Goal: Book appointment/travel/reservation

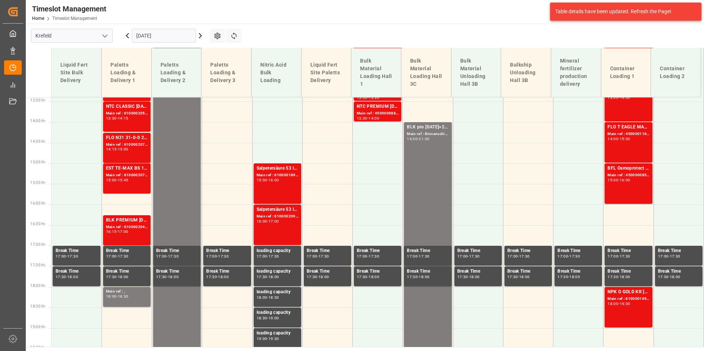
scroll to position [569, 0]
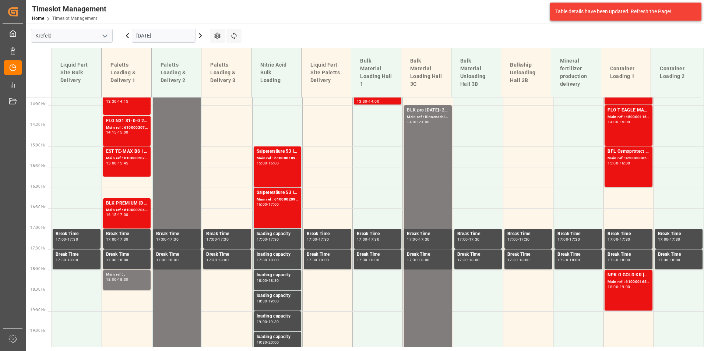
click at [128, 34] on icon at bounding box center [127, 36] width 2 height 4
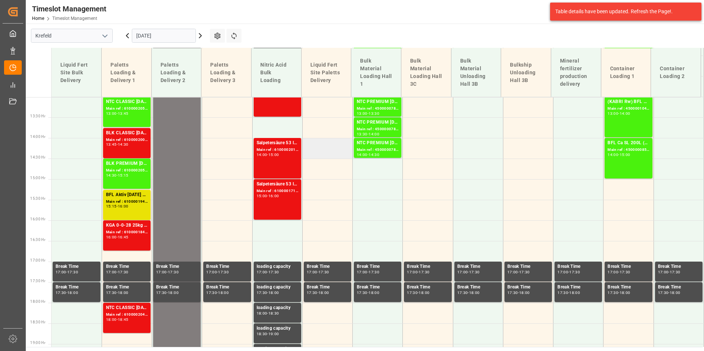
scroll to position [537, 0]
click at [182, 40] on input "[DATE]" at bounding box center [164, 36] width 64 height 14
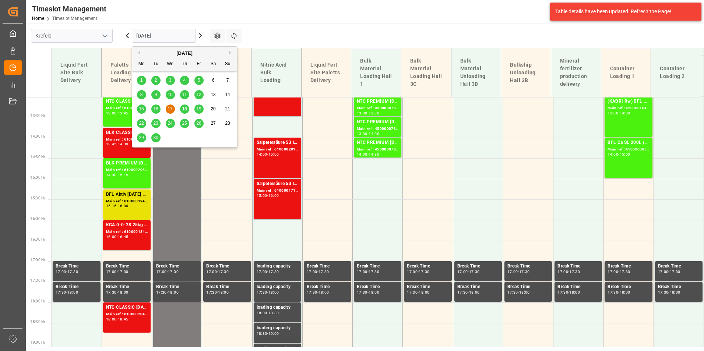
click at [189, 109] on div "18" at bounding box center [184, 109] width 9 height 9
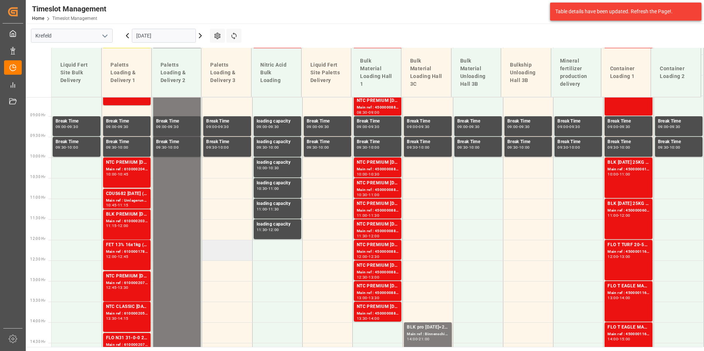
scroll to position [353, 0]
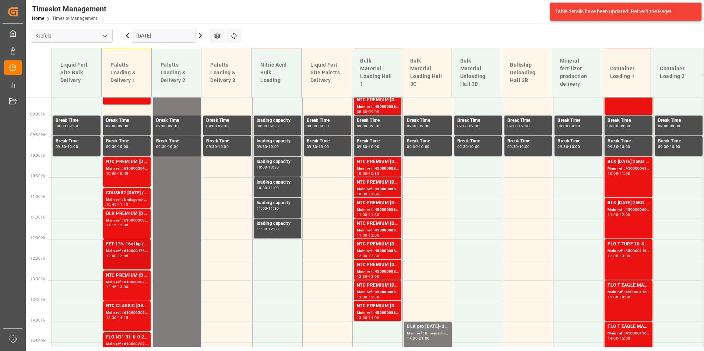
click at [129, 255] on div "12:45" at bounding box center [123, 256] width 11 height 3
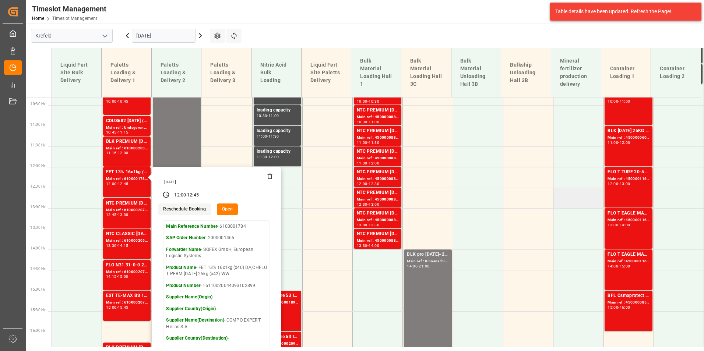
scroll to position [390, 0]
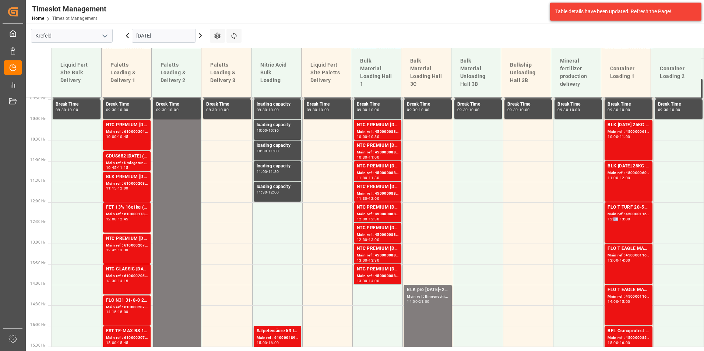
click at [612, 221] on div "12:00 - 13:00" at bounding box center [629, 220] width 42 height 4
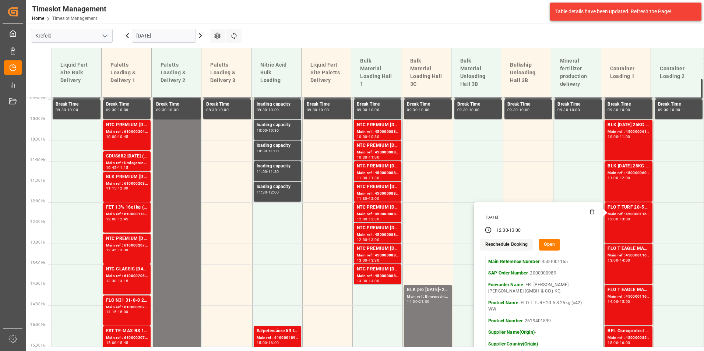
scroll to position [427, 0]
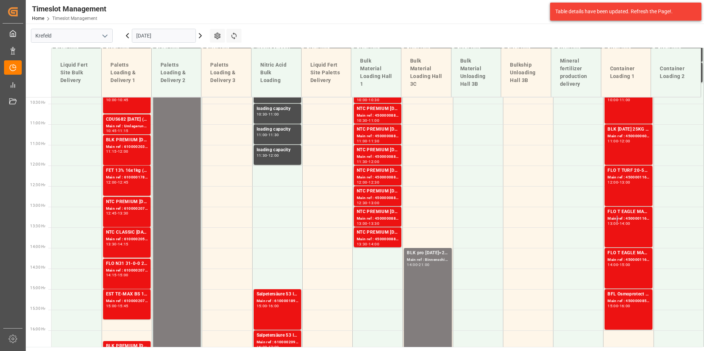
click at [614, 217] on div "Main ref : 4500001166, 2000000989" at bounding box center [629, 219] width 42 height 6
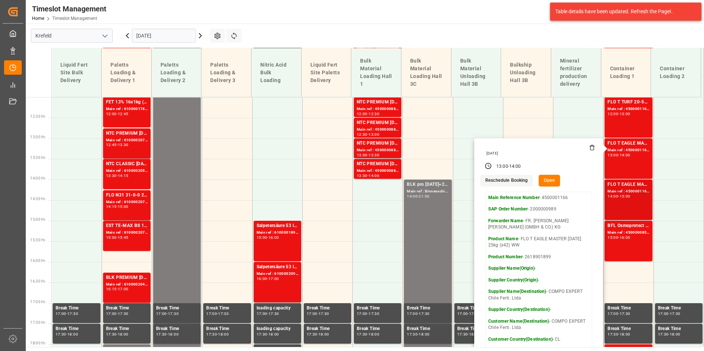
scroll to position [500, 0]
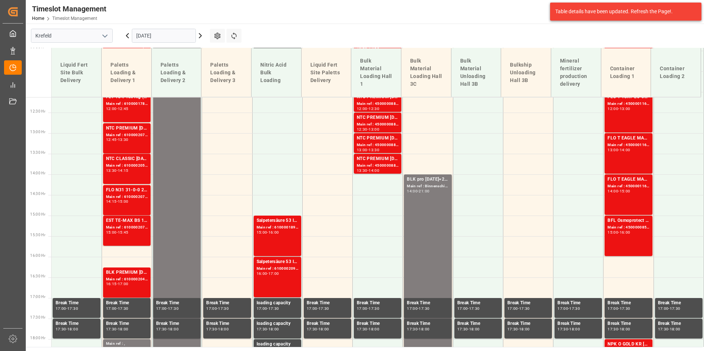
click at [619, 196] on div "FLO T EAGLE MASTER [DATE] 25kg (x42) WW Main ref : 4500001167, 2000000989 14:00…" at bounding box center [629, 195] width 42 height 38
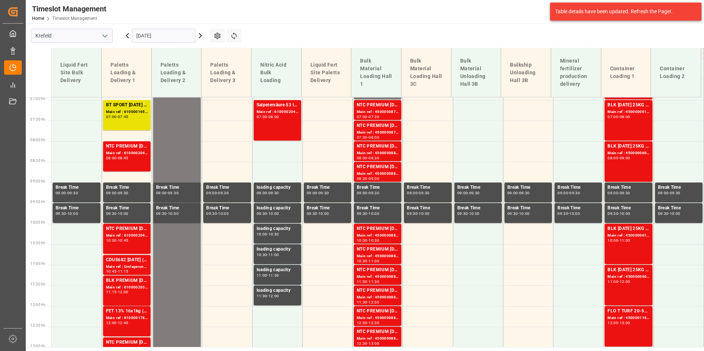
scroll to position [242, 0]
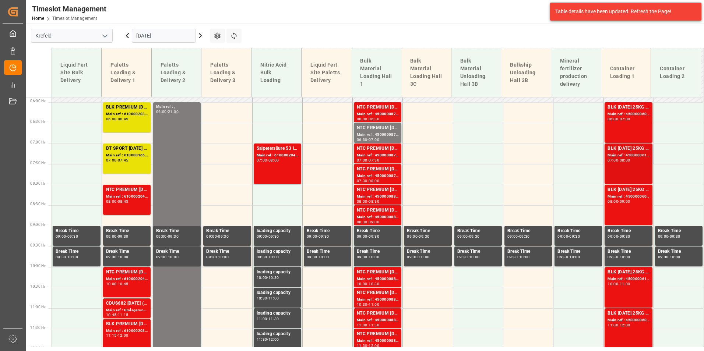
click at [630, 150] on div "BLK [DATE] 25KG (x42) INT MTO" at bounding box center [629, 148] width 42 height 7
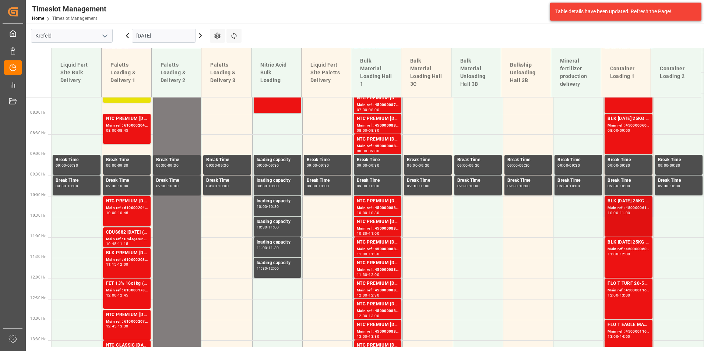
scroll to position [316, 0]
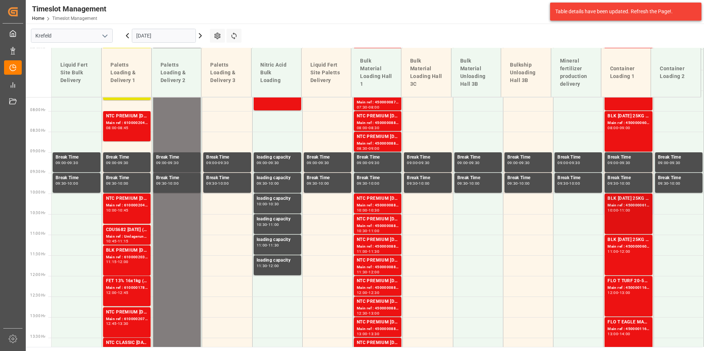
click at [635, 205] on div "Main ref : 4500000610, 2000000557" at bounding box center [629, 206] width 42 height 6
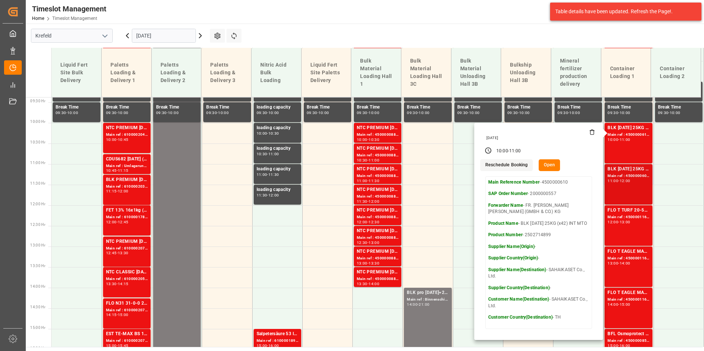
scroll to position [390, 0]
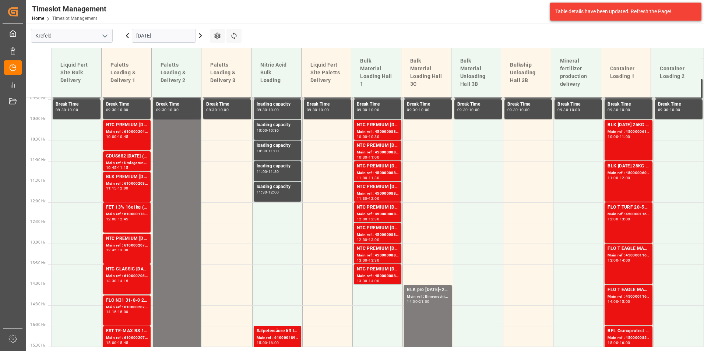
click at [630, 180] on div "11:00 - 12:00" at bounding box center [629, 178] width 42 height 4
click at [641, 217] on div "Main ref : 4500001165, 2000000989" at bounding box center [629, 214] width 42 height 6
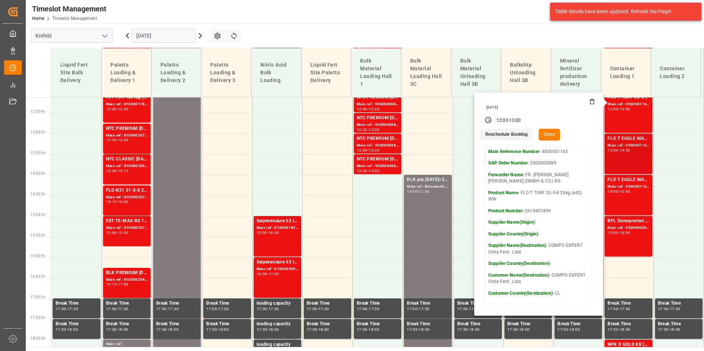
scroll to position [500, 0]
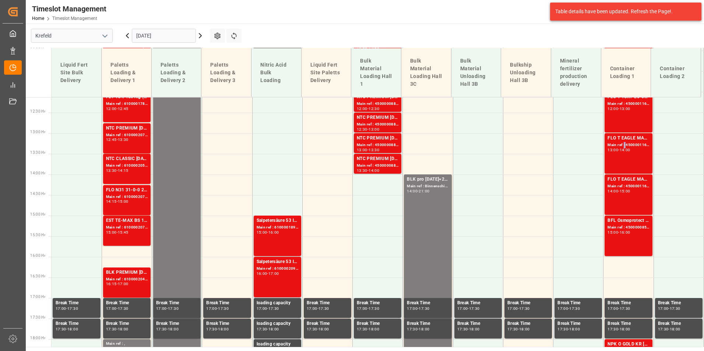
click at [622, 147] on div "Main ref : 4500001166, 2000000989" at bounding box center [629, 145] width 42 height 6
click at [629, 184] on div "Main ref : 4500001167, 2000000989" at bounding box center [629, 186] width 42 height 6
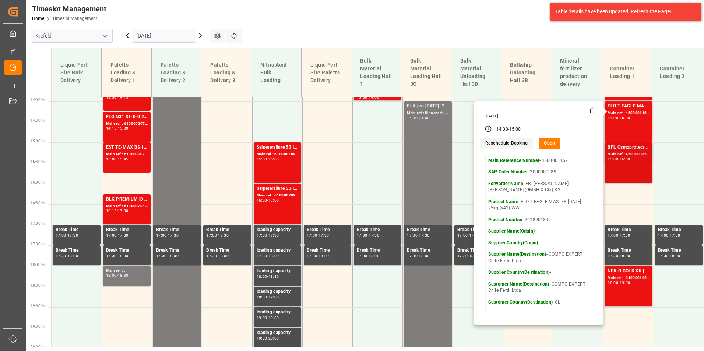
scroll to position [574, 0]
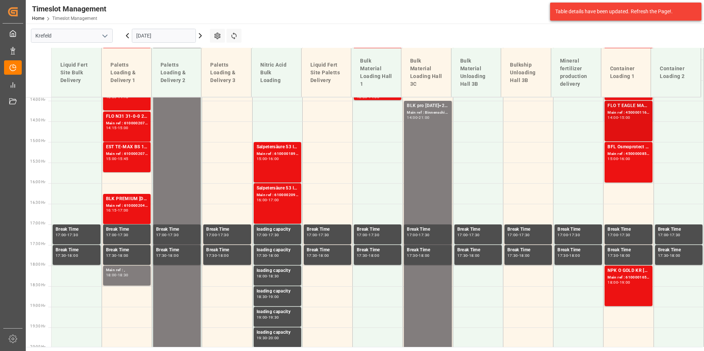
click at [622, 133] on div "FLO T EAGLE MASTER [DATE] 25kg (x42) WW Main ref : 4500001167, 2000000989 14:00…" at bounding box center [629, 121] width 42 height 38
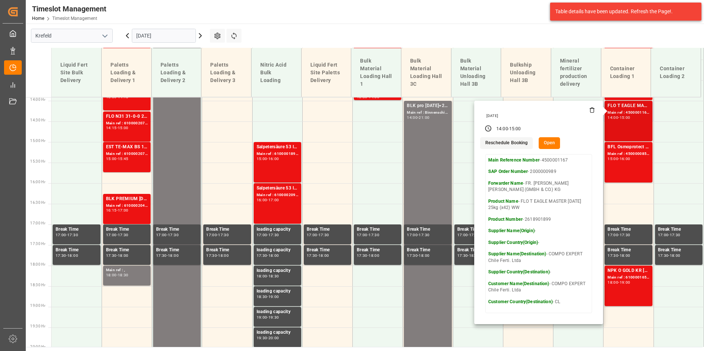
scroll to position [463, 0]
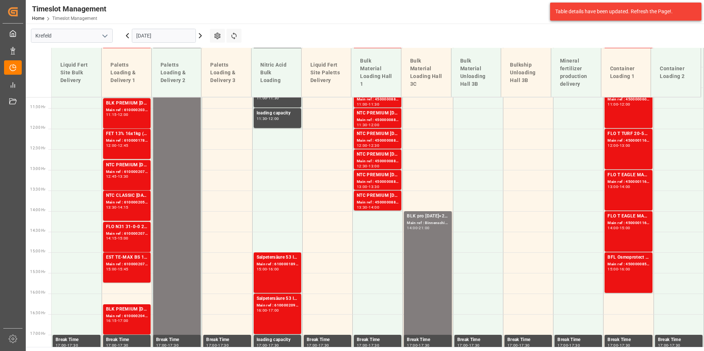
click at [633, 154] on div "FLO T TURF 20-5-8 25kg (x42) WW Main ref : 4500001165, 2000000989 12:00 - 13:00" at bounding box center [629, 149] width 42 height 38
click at [632, 189] on div "FLO T EAGLE MASTER [DATE] 25kg (x42) WW Main ref : 4500001166, 2000000989 13:00…" at bounding box center [629, 191] width 42 height 38
click at [633, 215] on div "FLO T EAGLE MASTER [DATE] 25kg (x42) WW" at bounding box center [629, 216] width 42 height 7
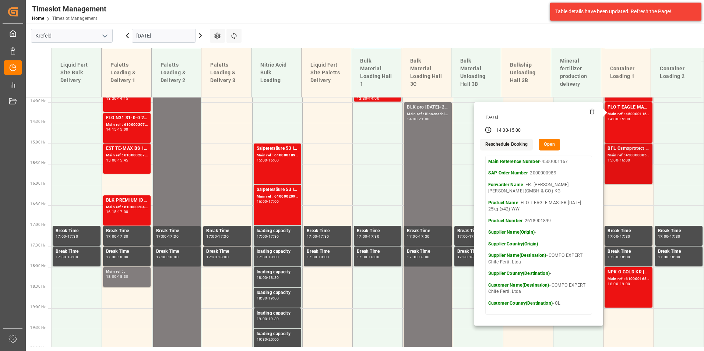
scroll to position [574, 0]
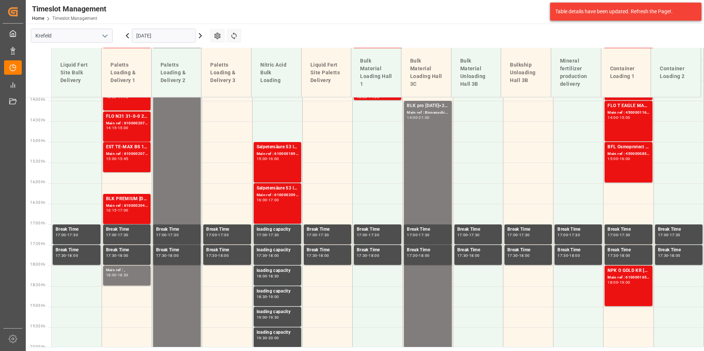
click at [622, 162] on div "BFL Osmoprotect SL 10L (x60) CL MTO Main ref : 4500000853, 2000000120 15:00 - 1…" at bounding box center [629, 163] width 42 height 38
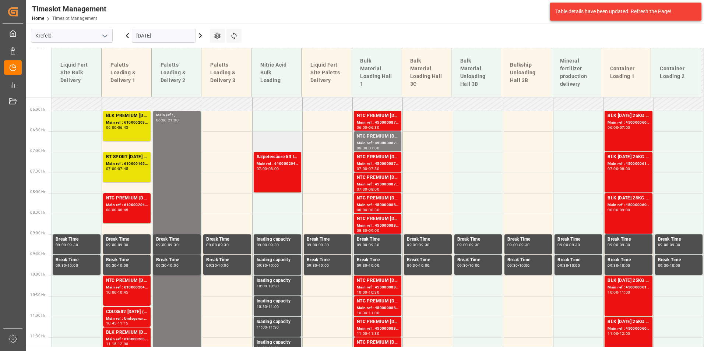
scroll to position [206, 0]
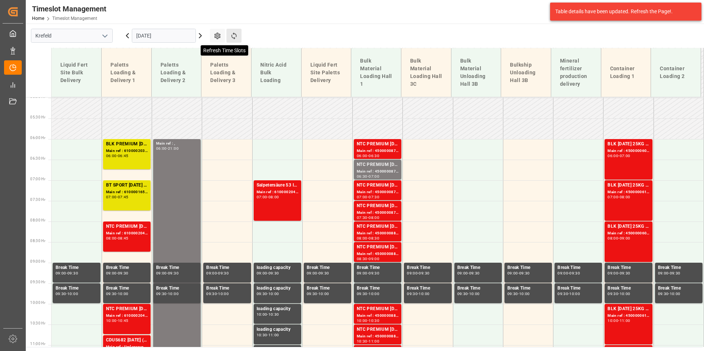
click at [237, 36] on icon at bounding box center [234, 36] width 8 height 8
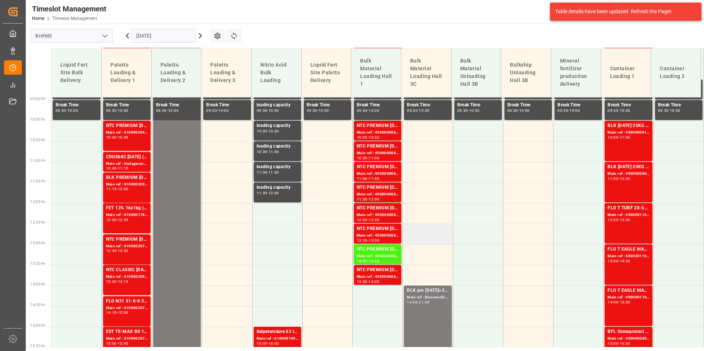
scroll to position [390, 0]
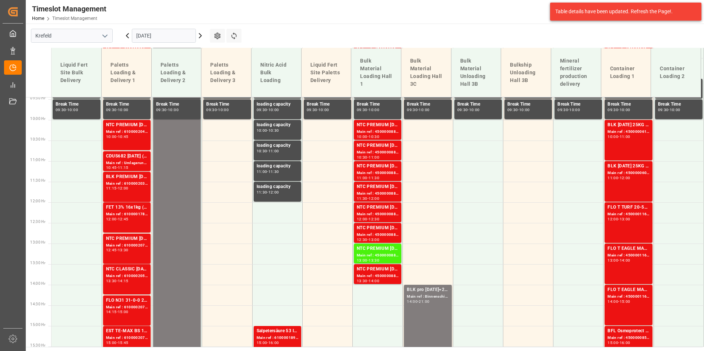
click at [202, 35] on icon at bounding box center [200, 35] width 9 height 9
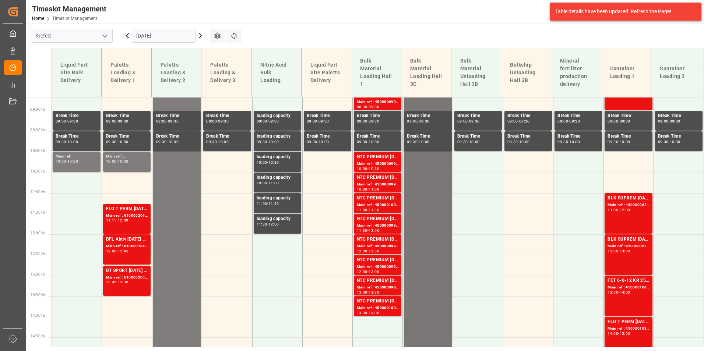
scroll to position [357, 0]
click at [376, 192] on div "NTC PREMIUM [DATE]+3+TE BULK Main ref : 4500000995, 2000001025 10:30 - 11:00" at bounding box center [378, 183] width 48 height 20
click at [387, 189] on div "10:30 - 11:00" at bounding box center [378, 190] width 42 height 4
click at [385, 226] on div "Main ref : 4500000996, 2000001025" at bounding box center [378, 226] width 42 height 6
click at [385, 260] on div "NTC PREMIUM [DATE]+3+TE BULK" at bounding box center [378, 260] width 42 height 7
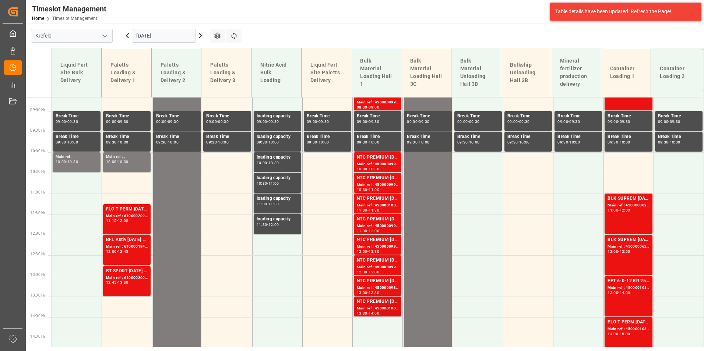
drag, startPoint x: 385, startPoint y: 260, endPoint x: 387, endPoint y: 308, distance: 47.9
click at [387, 308] on div "Main ref : 4500001002, 2000001025" at bounding box center [378, 309] width 42 height 6
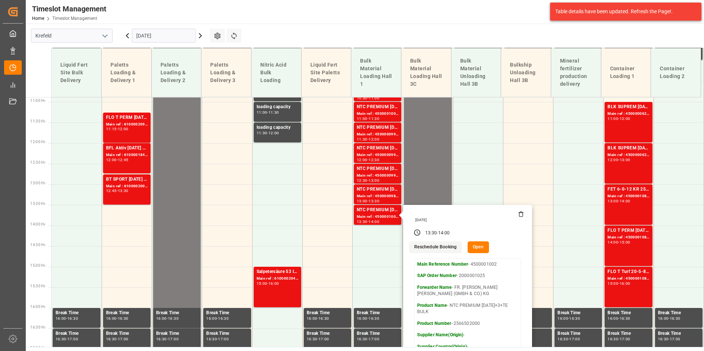
scroll to position [431, 0]
